Goal: Find specific page/section: Find specific page/section

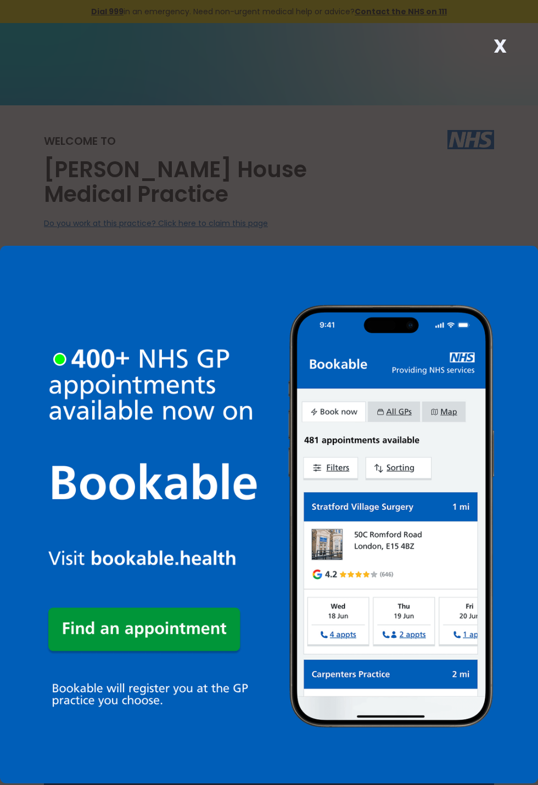
click at [398, 461] on link at bounding box center [269, 392] width 538 height 403
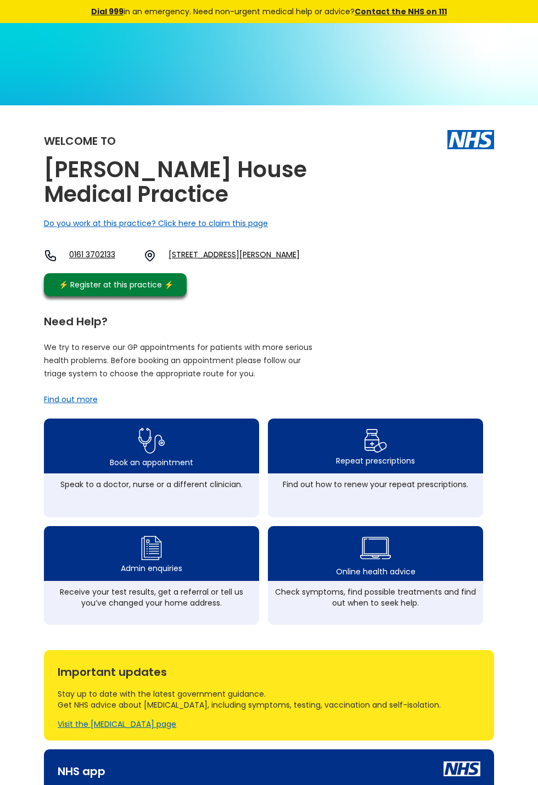
click at [0, 0] on img at bounding box center [0, 0] width 0 height 0
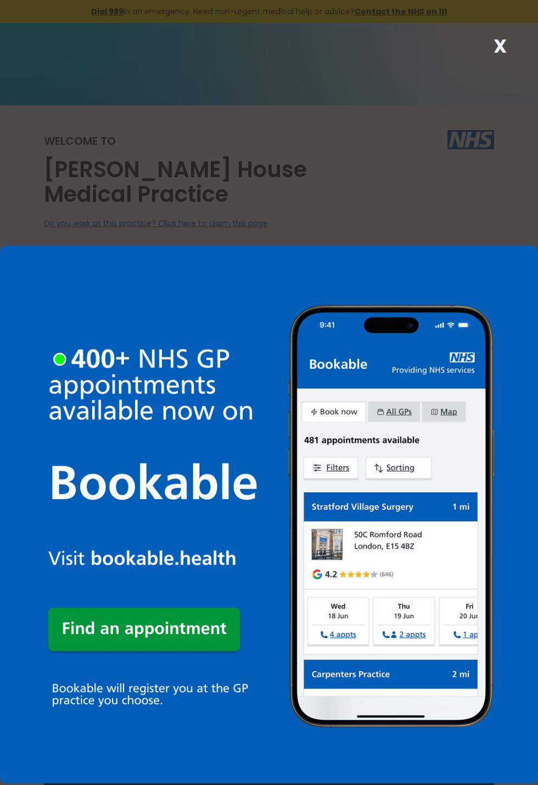
click at [415, 465] on img at bounding box center [269, 515] width 538 height 538
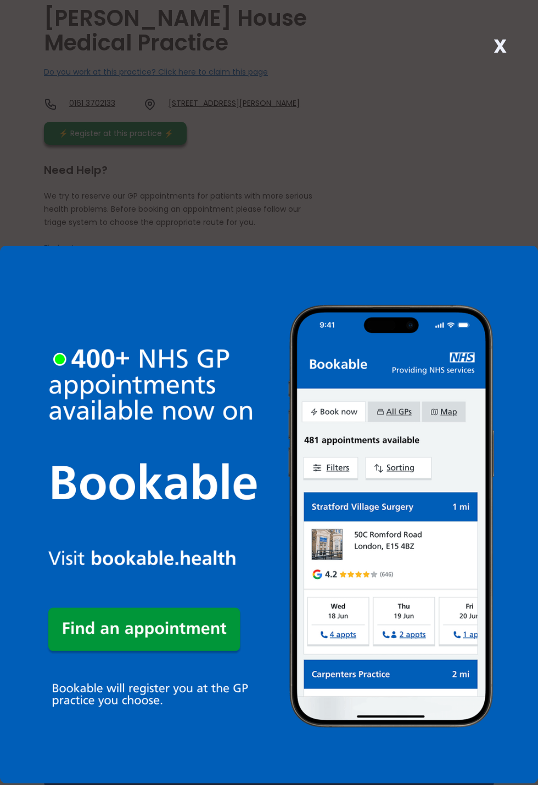
scroll to position [152, 0]
click at [503, 67] on div "X" at bounding box center [269, 392] width 538 height 785
click at [519, 52] on div "X" at bounding box center [269, 392] width 538 height 785
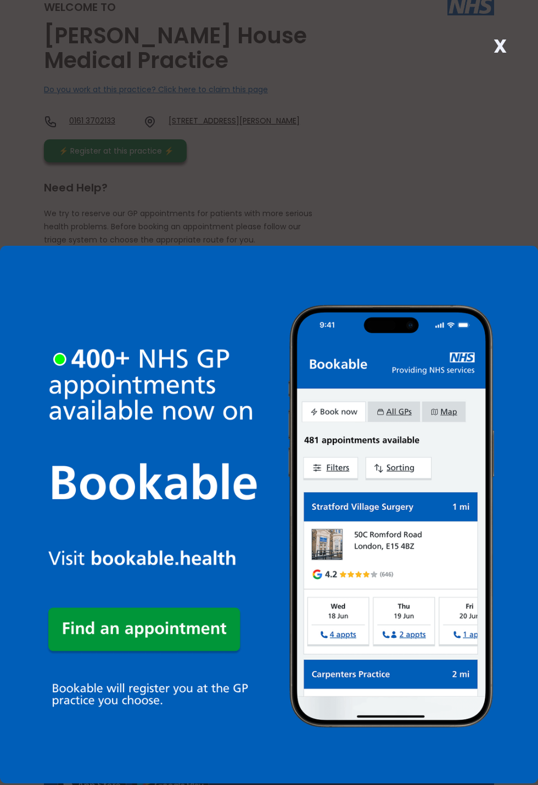
click at [505, 59] on strong "X" at bounding box center [499, 46] width 13 height 26
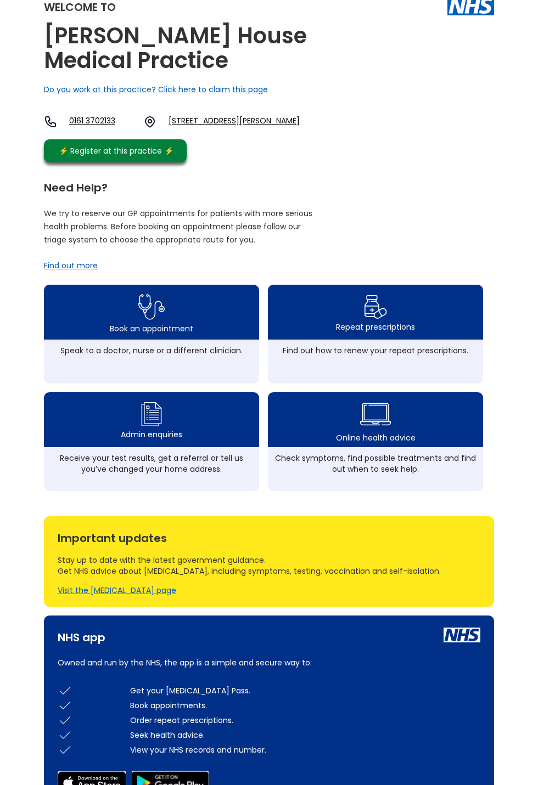
click at [401, 331] on div "Repeat prescriptions" at bounding box center [375, 327] width 79 height 11
